Goal: Check status: Check status

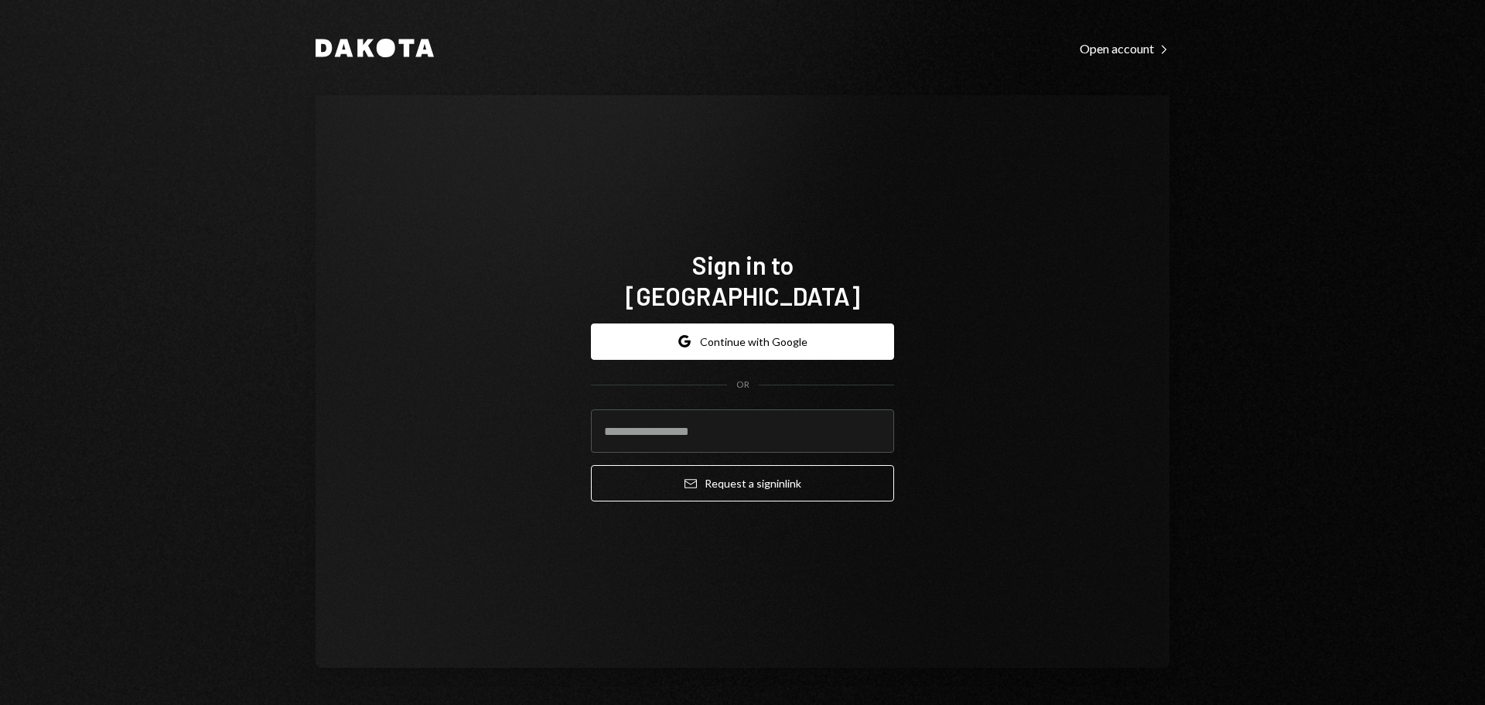
type input "**********"
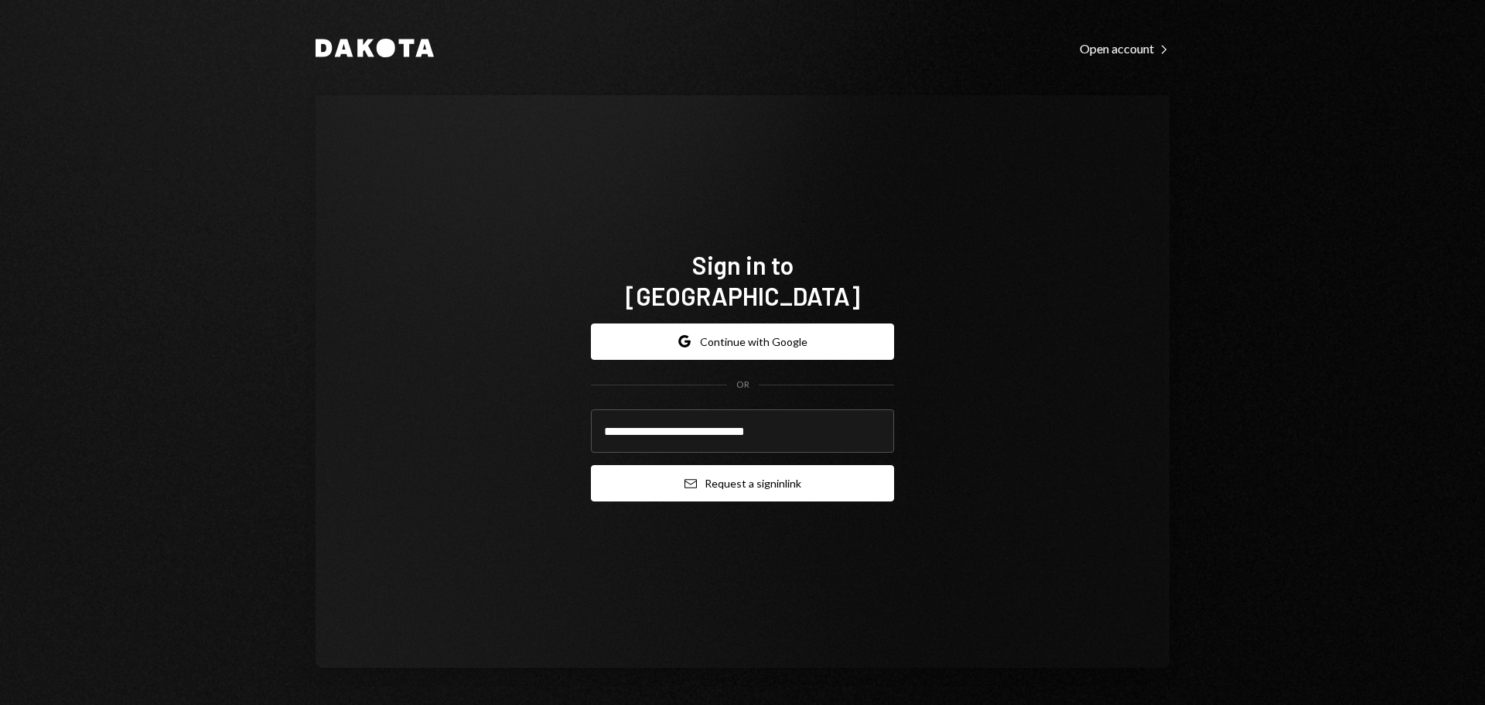
drag, startPoint x: 769, startPoint y: 484, endPoint x: 769, endPoint y: 473, distance: 10.8
click at [769, 484] on button "Email Request a sign in link" at bounding box center [742, 483] width 303 height 36
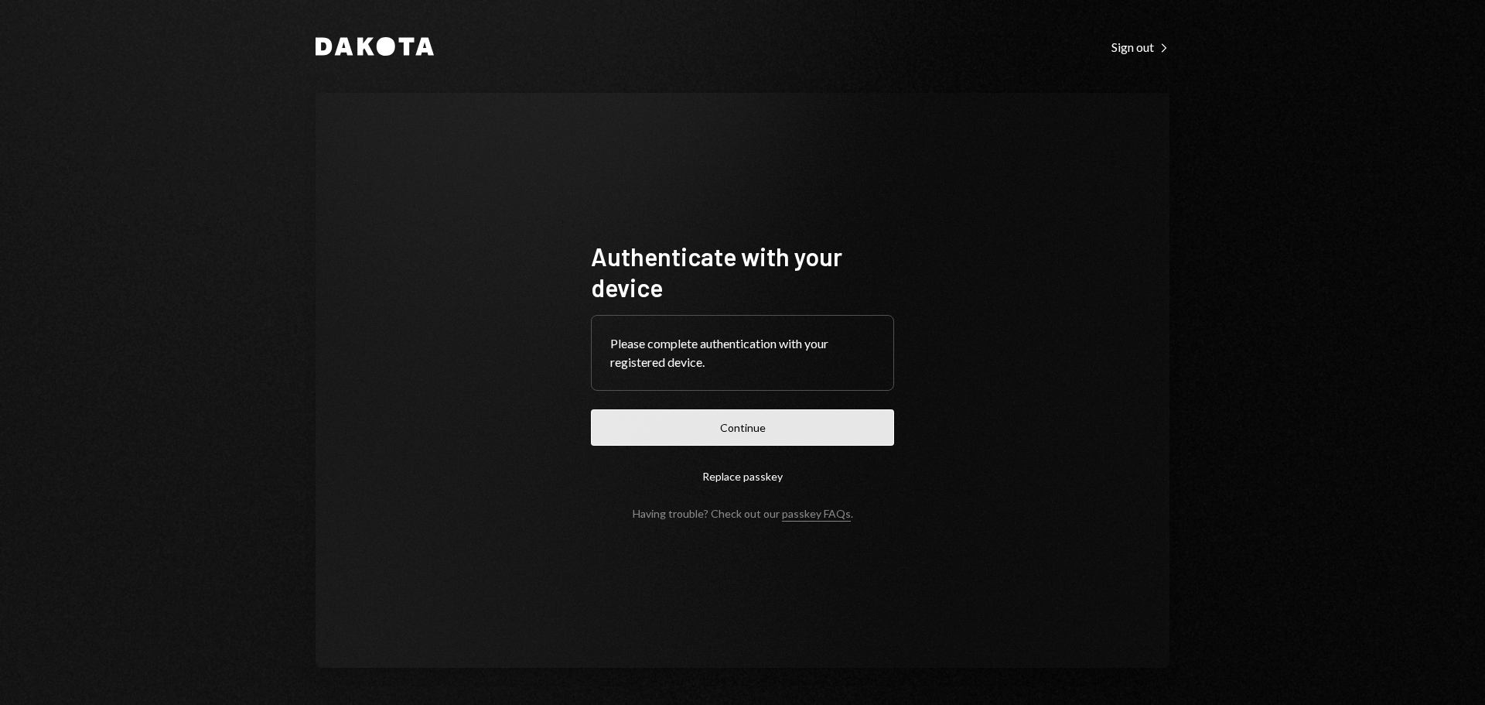
click at [707, 439] on button "Continue" at bounding box center [742, 427] width 303 height 36
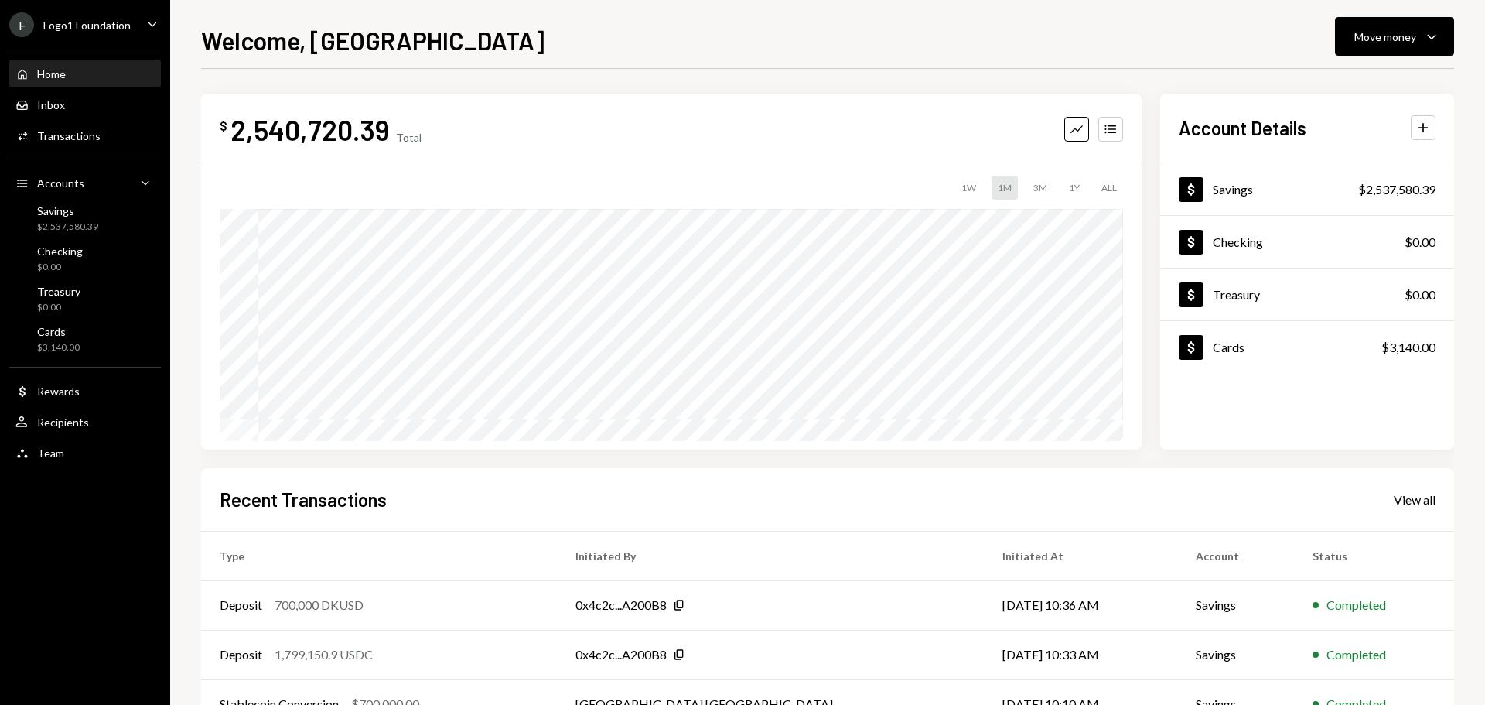
click at [118, 33] on div "F Fogo1 Foundation" at bounding box center [69, 24] width 121 height 25
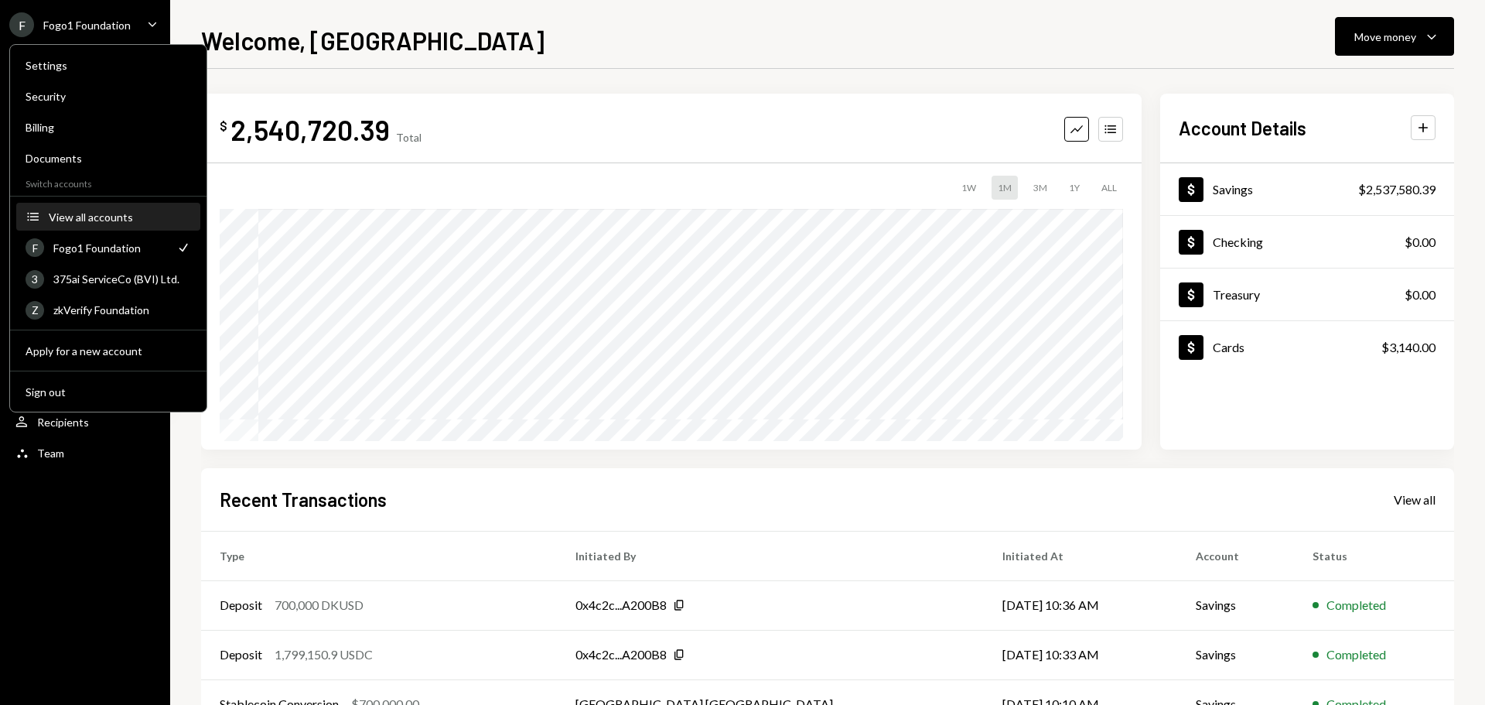
click at [100, 231] on button "Accounts View all accounts" at bounding box center [108, 217] width 184 height 28
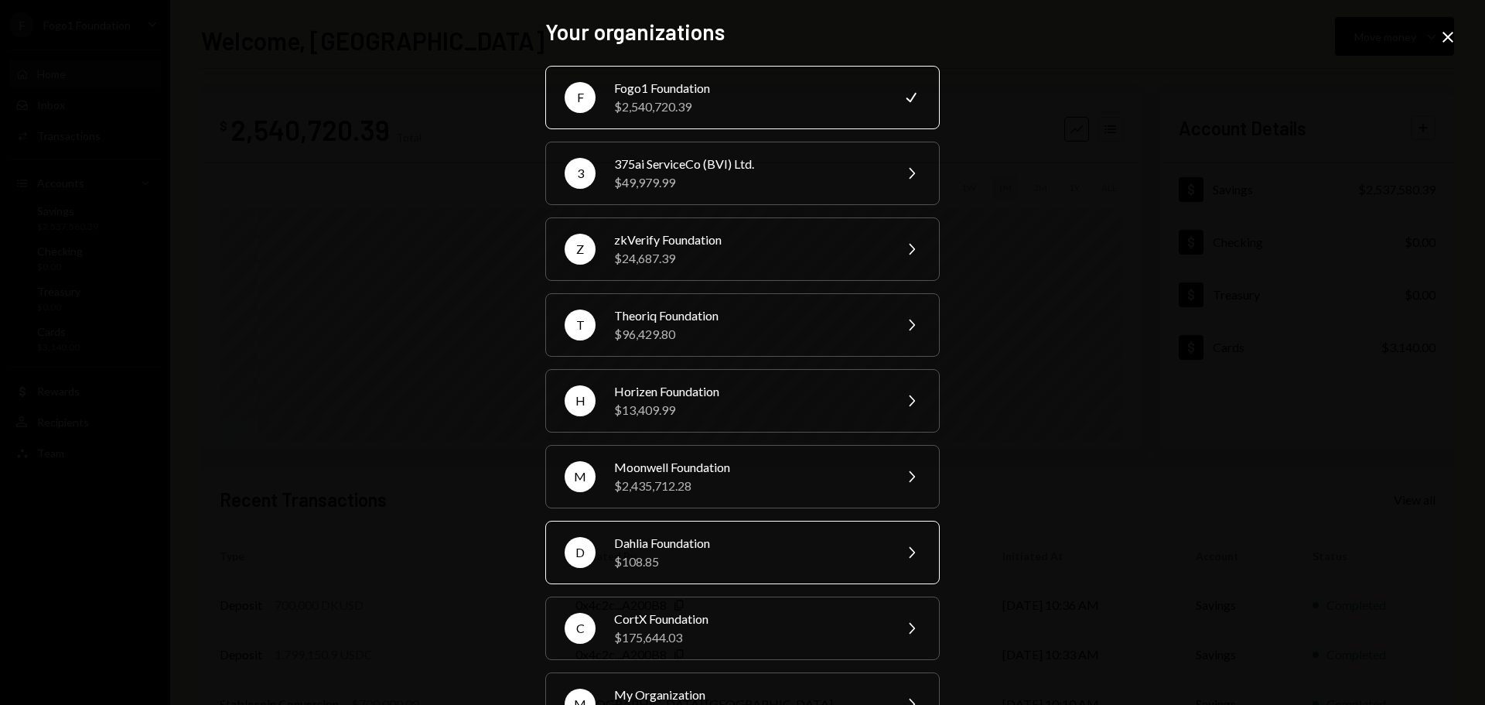
click at [675, 570] on div "$108.85" at bounding box center [748, 561] width 269 height 19
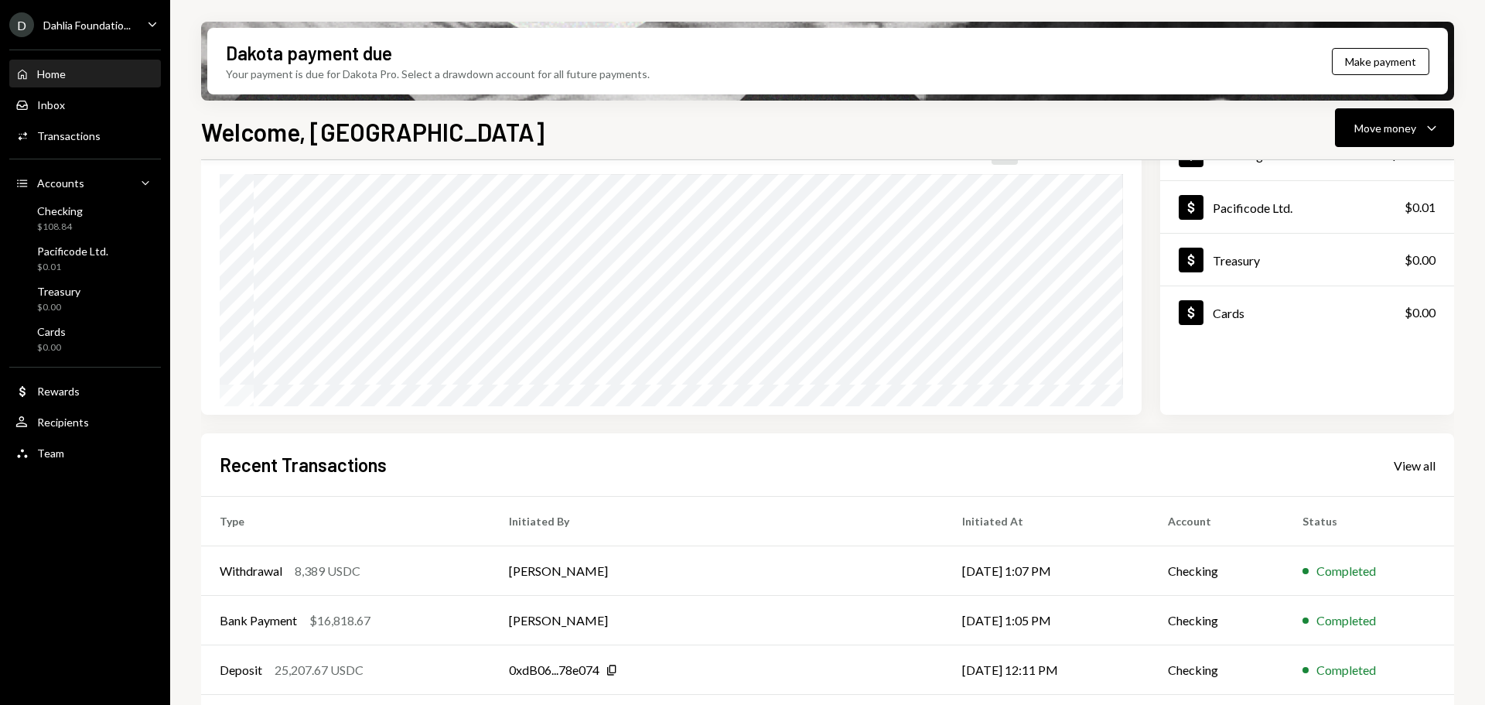
scroll to position [228, 0]
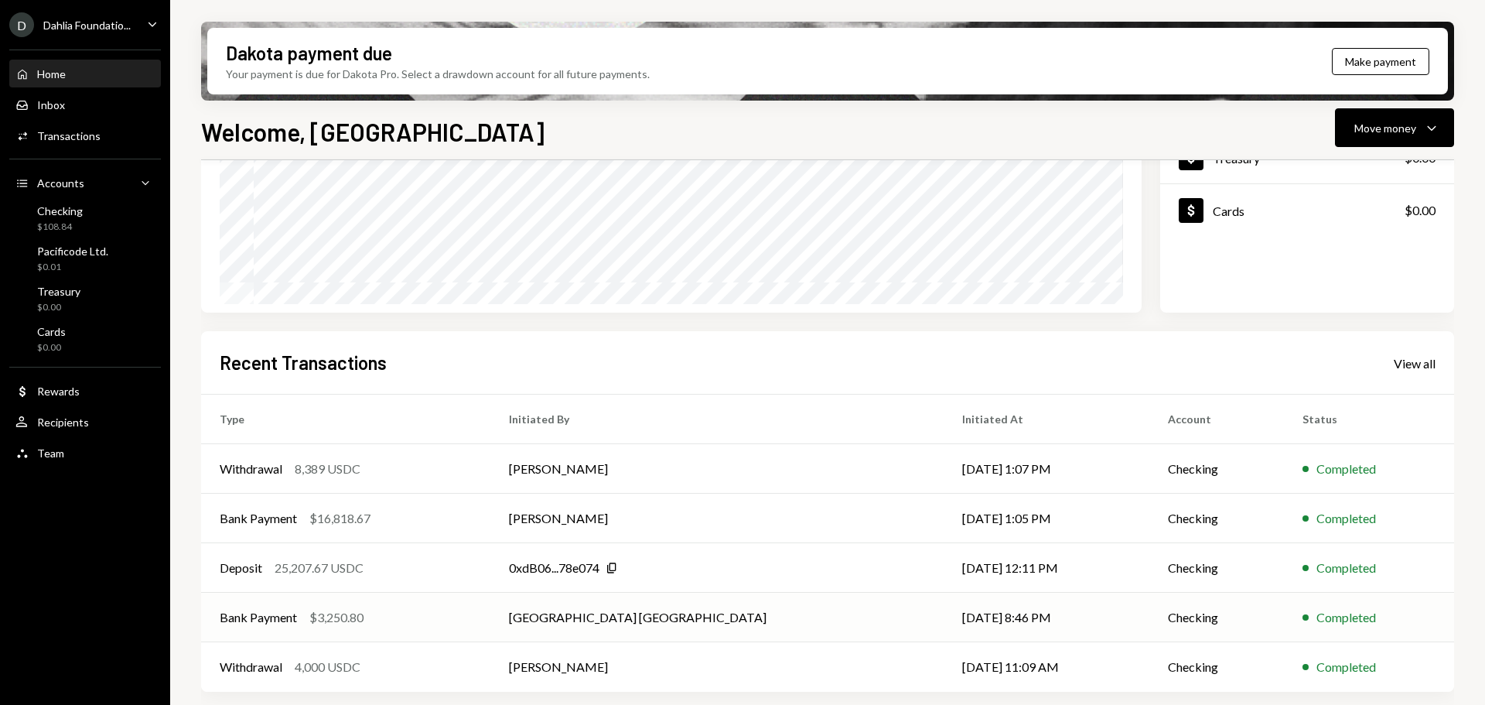
click at [389, 616] on div "Bank Payment $3,250.80" at bounding box center [346, 617] width 252 height 19
